Goal: Task Accomplishment & Management: Use online tool/utility

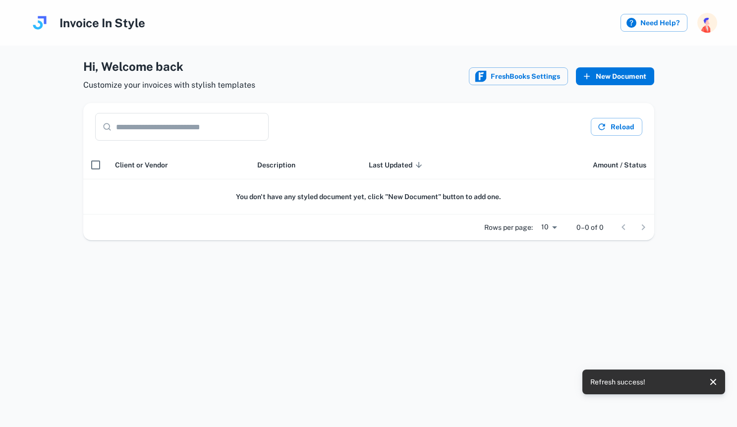
click at [625, 74] on button "New Document" at bounding box center [615, 76] width 78 height 18
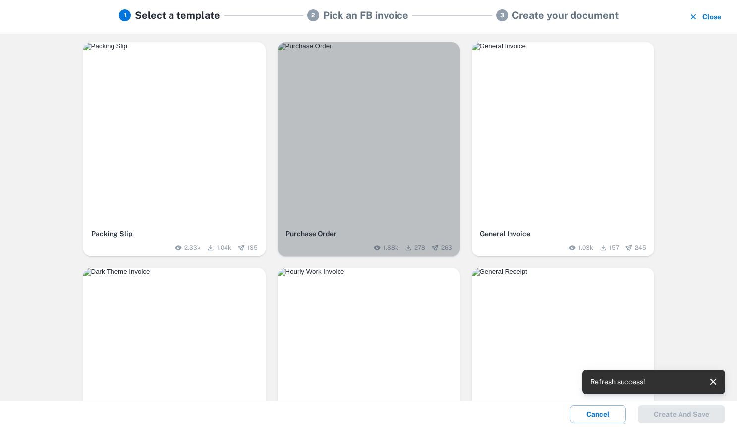
click at [400, 50] on img "button" at bounding box center [368, 46] width 182 height 8
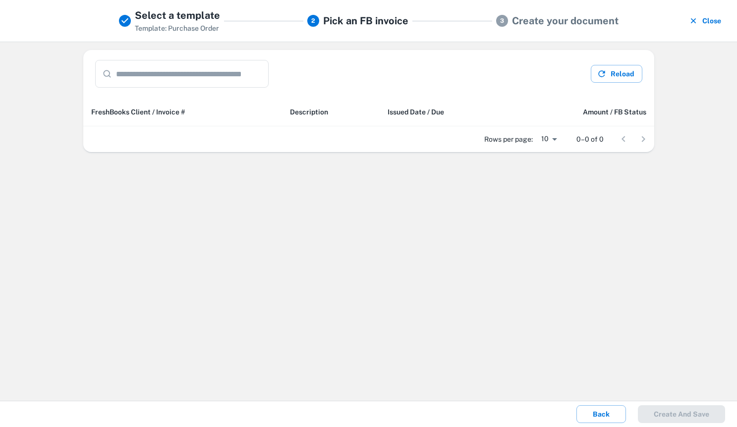
click at [566, 22] on h5 "Create your document" at bounding box center [565, 20] width 106 height 15
click at [399, 16] on h5 "Pick an FB invoice" at bounding box center [365, 20] width 85 height 15
click at [328, 24] on h5 "Pick an FB invoice" at bounding box center [365, 20] width 85 height 15
click at [172, 78] on input "text" at bounding box center [192, 74] width 153 height 28
click at [601, 81] on button "Reload" at bounding box center [616, 74] width 52 height 18
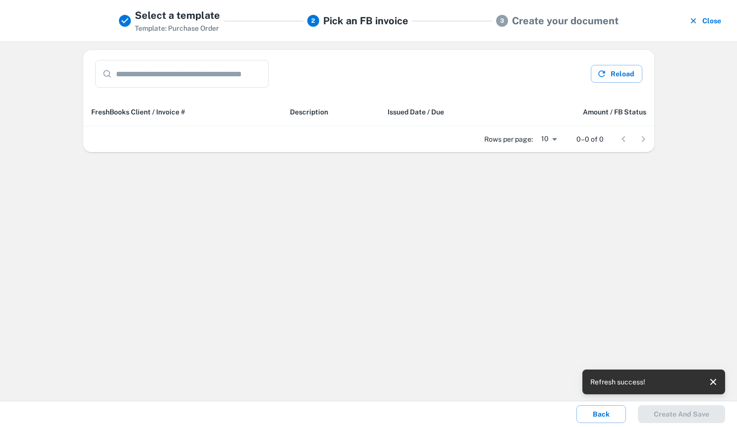
click at [163, 104] on th "FreshBooks Client / Invoice #" at bounding box center [182, 112] width 199 height 29
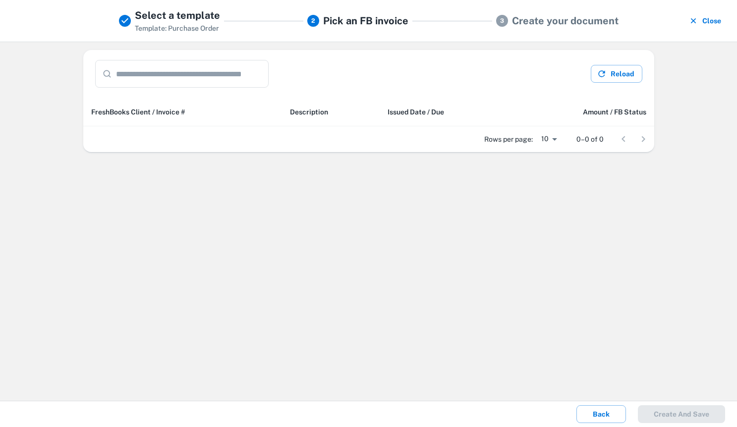
click at [169, 105] on th "FreshBooks Client / Invoice #" at bounding box center [182, 112] width 199 height 29
click at [186, 79] on input "text" at bounding box center [192, 74] width 153 height 28
click at [329, 31] on div "Select a template Template: Purchase Order 2 Pick an FB invoice 3 Create your d…" at bounding box center [368, 21] width 507 height 26
